Goal: Information Seeking & Learning: Find contact information

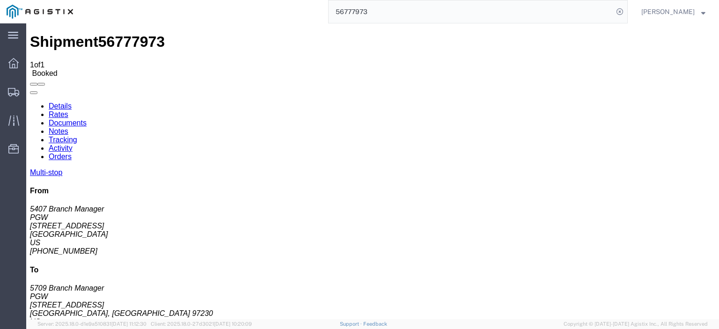
scroll to position [983, 0]
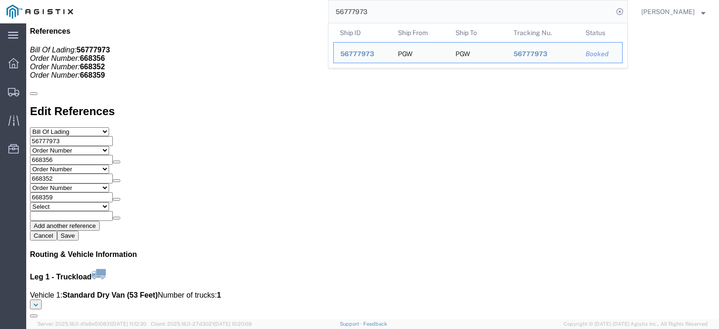
drag, startPoint x: 395, startPoint y: 13, endPoint x: 245, endPoint y: 1, distance: 150.3
click at [245, 1] on div "56777973 Ship ID Ship From Ship To Tracking Nu. Status Ship ID 56777973 Ship Fr…" at bounding box center [354, 11] width 548 height 23
paste input "81727"
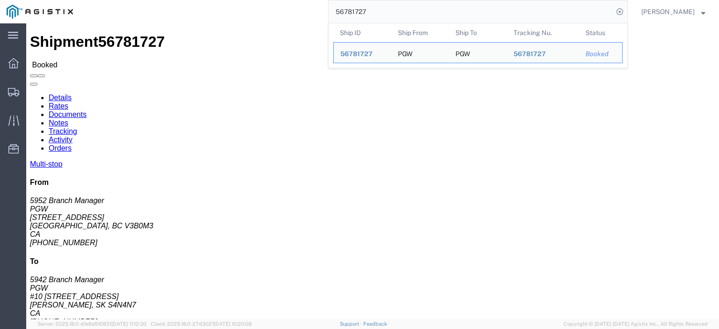
drag, startPoint x: 17, startPoint y: 114, endPoint x: 6, endPoint y: 110, distance: 12.2
click div "Ship From PGW (5952 Branch Manager) [STREET_ADDRESS] 604-941-8910 ext. 22 [EMAI…"
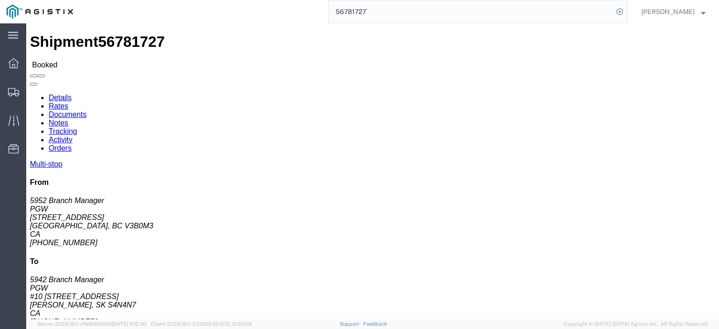
copy address "[STREET_ADDRESS]"
drag, startPoint x: 23, startPoint y: 97, endPoint x: 10, endPoint y: 94, distance: 13.2
click address "PGW (5952 Branch Manager) [GEOGRAPHIC_DATA][STREET_ADDRESS] 604-941-8910 ext. 2…"
drag, startPoint x: 25, startPoint y: 102, endPoint x: 9, endPoint y: 93, distance: 18.2
click address "PGW (5952 Branch Manager) [GEOGRAPHIC_DATA][STREET_ADDRESS] 604-941-8910 ext. 2…"
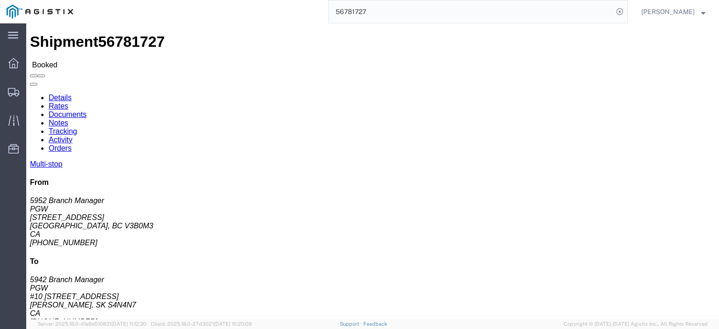
copy address "PGW (5952 Branch Manager) 5952"
drag, startPoint x: 93, startPoint y: 129, endPoint x: 4, endPoint y: 132, distance: 89.0
click div "Ship From PGW (5952 Branch Manager) [STREET_ADDRESS] 604-941-8910 ext. 22 [EMAI…"
copy address "[GEOGRAPHIC_DATA], BC V3B0M3"
drag, startPoint x: 105, startPoint y: 155, endPoint x: 8, endPoint y: 157, distance: 96.9
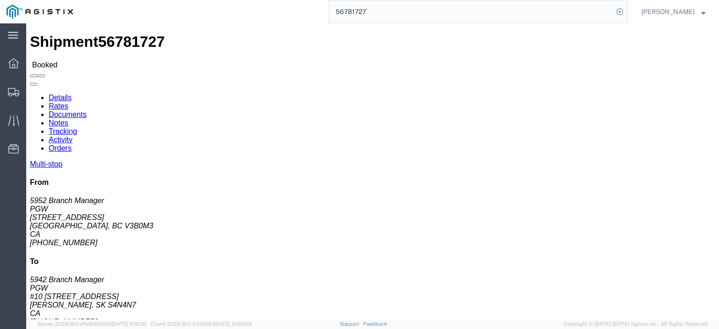
click div "Ship From PGW (5952 Branch Manager) [STREET_ADDRESS] 604-941-8910 ext. 22 [EMAI…"
copy address "[EMAIL_ADDRESS][DOMAIN_NAME]"
drag, startPoint x: 50, startPoint y: 147, endPoint x: 6, endPoint y: 151, distance: 44.7
click div "Ship From PGW (5952 Branch Manager) [STREET_ADDRESS] 604-941-8910 ext. 22 [EMAI…"
copy address "[PHONE_NUMBER]"
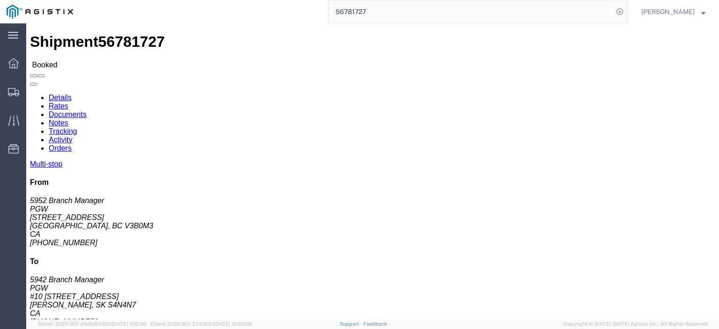
drag, startPoint x: 75, startPoint y: 145, endPoint x: 56, endPoint y: 148, distance: 19.5
click address "PGW (5952 Branch Manager) [GEOGRAPHIC_DATA][STREET_ADDRESS] 604-941-8910 ext. 2…"
copy address "ext. 22"
drag, startPoint x: 217, startPoint y: 111, endPoint x: 133, endPoint y: 111, distance: 83.8
click div "Ship To PGW (5942 Branch Manager) 5942 #10 [STREET_ADDRESS][PERSON_NAME] [PHONE…"
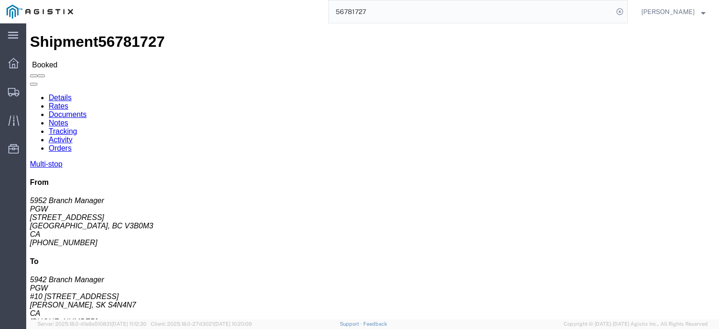
copy address "#10 [STREET_ADDRESS]"
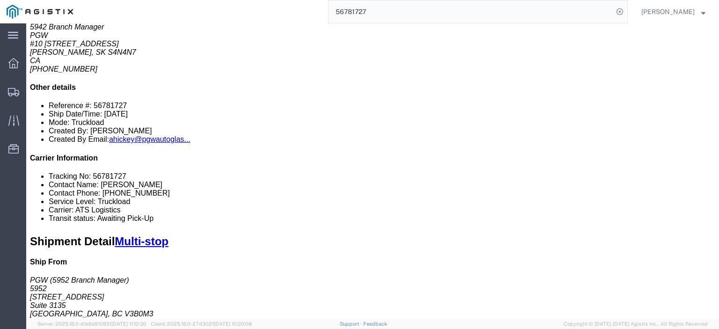
scroll to position [66, 0]
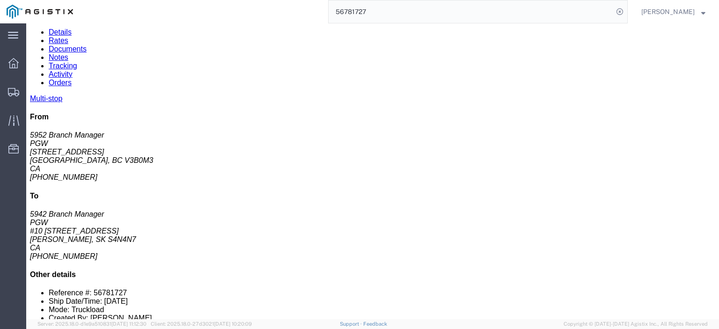
drag, startPoint x: 165, startPoint y: 220, endPoint x: 96, endPoint y: 221, distance: 68.9
click td "PGW 20-[STREET_ADDRESS]"
copy div "20-[STREET_ADDRESS][PERSON_NAME]"
click div "PGW"
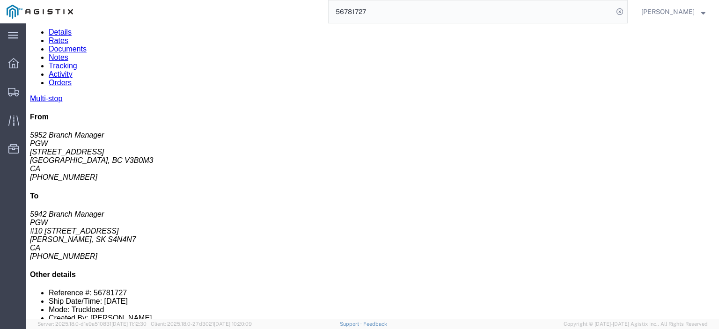
copy div "PGW"
drag, startPoint x: 235, startPoint y: 221, endPoint x: 172, endPoint y: 222, distance: 62.8
click div "20-[STREET_ADDRESS][PERSON_NAME]"
copy div "Saskatoon, SK, S7L5Y7"
drag, startPoint x: 424, startPoint y: 222, endPoint x: 334, endPoint y: 222, distance: 90.4
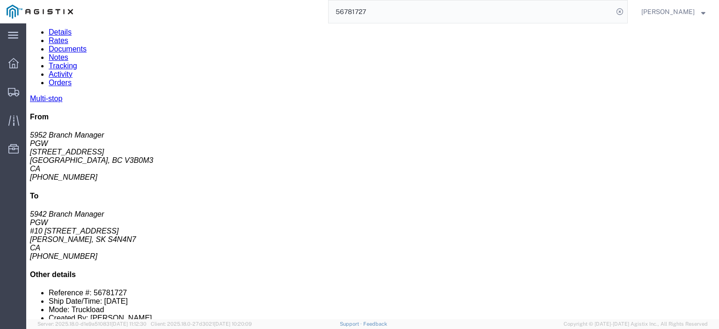
click div "Email: [EMAIL_ADDRESS][DOMAIN_NAME]"
drag, startPoint x: 394, startPoint y: 208, endPoint x: 347, endPoint y: 214, distance: 47.2
click div "Phone Nu.: [PHONE_NUMBER]"
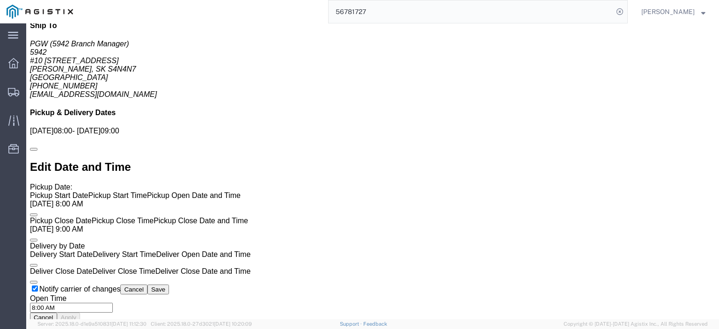
scroll to position [581, 0]
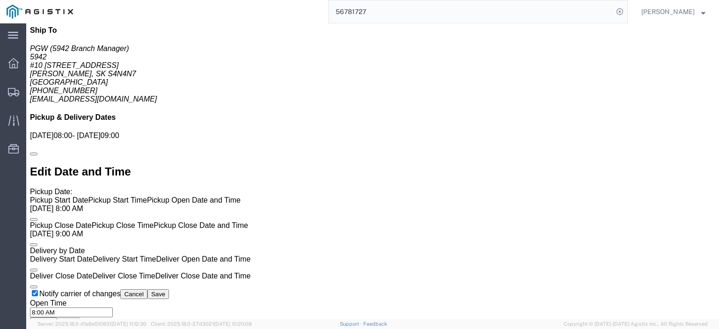
drag, startPoint x: 418, startPoint y: 5, endPoint x: 294, endPoint y: -15, distance: 125.7
click at [294, 0] on html "main_menu Created with Sketch. Collapse Menu Dashboard Shipments Traffic Resour…" at bounding box center [359, 164] width 719 height 329
paste input "69444"
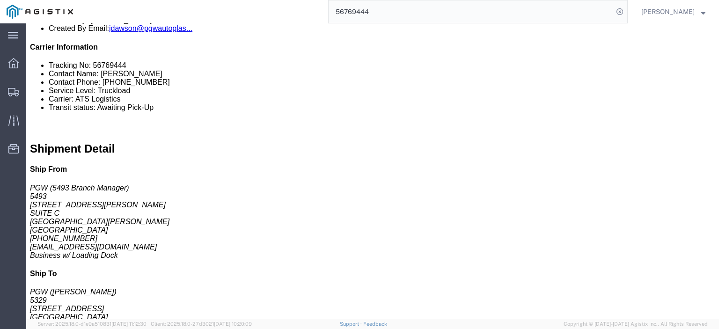
scroll to position [346, 0]
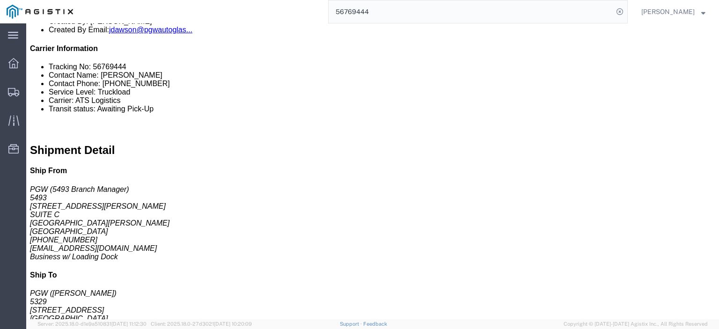
drag, startPoint x: 413, startPoint y: 15, endPoint x: 187, endPoint y: -18, distance: 228.0
click at [187, 0] on html "main_menu Created with Sketch. Collapse Menu Dashboard Shipments Traffic Resour…" at bounding box center [359, 164] width 719 height 329
paste input "47092"
type input "56747092"
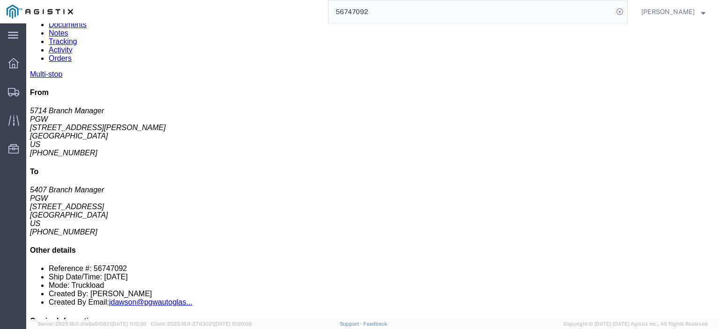
scroll to position [94, 0]
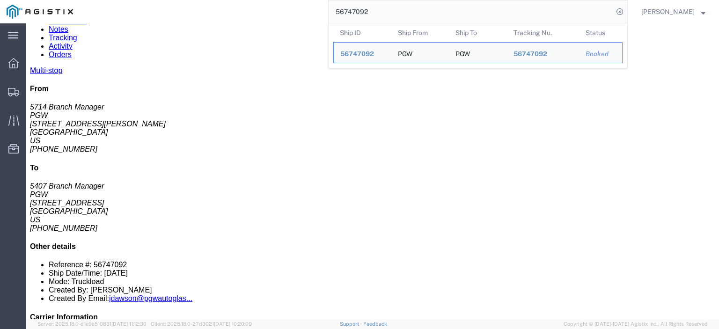
drag, startPoint x: 410, startPoint y: 164, endPoint x: 318, endPoint y: 166, distance: 91.3
click div "Email: [EMAIL_ADDRESS][DOMAIN_NAME]"
